Goal: Information Seeking & Learning: Learn about a topic

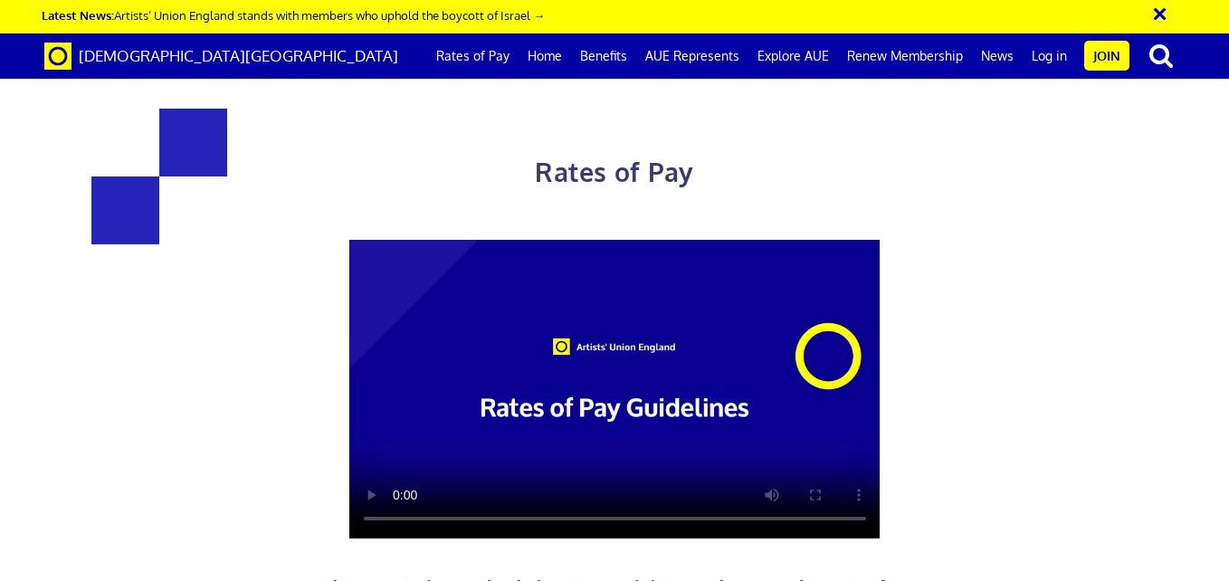
scroll to position [1879, 0]
